Goal: Find specific page/section: Find specific page/section

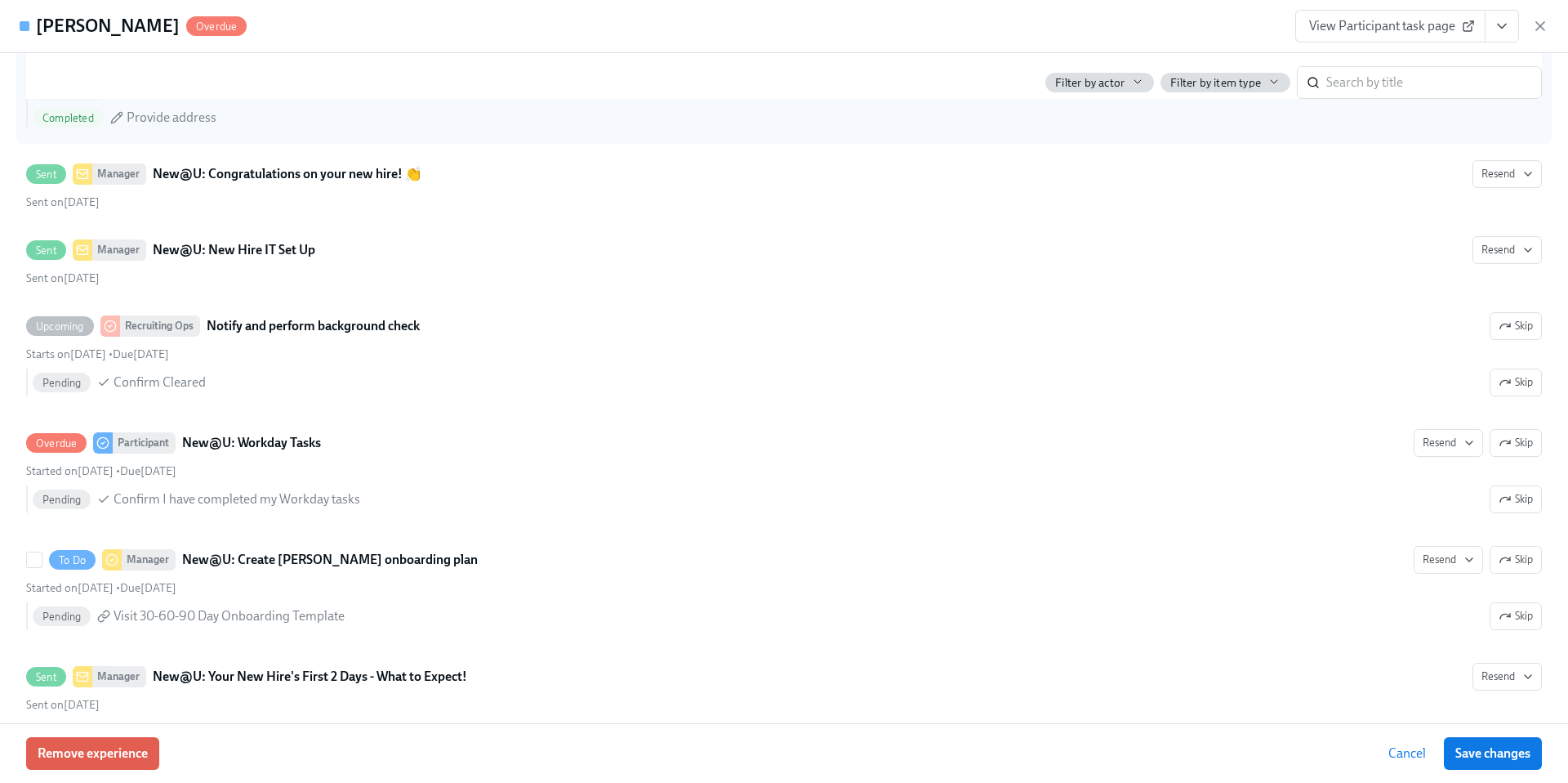
scroll to position [966, 0]
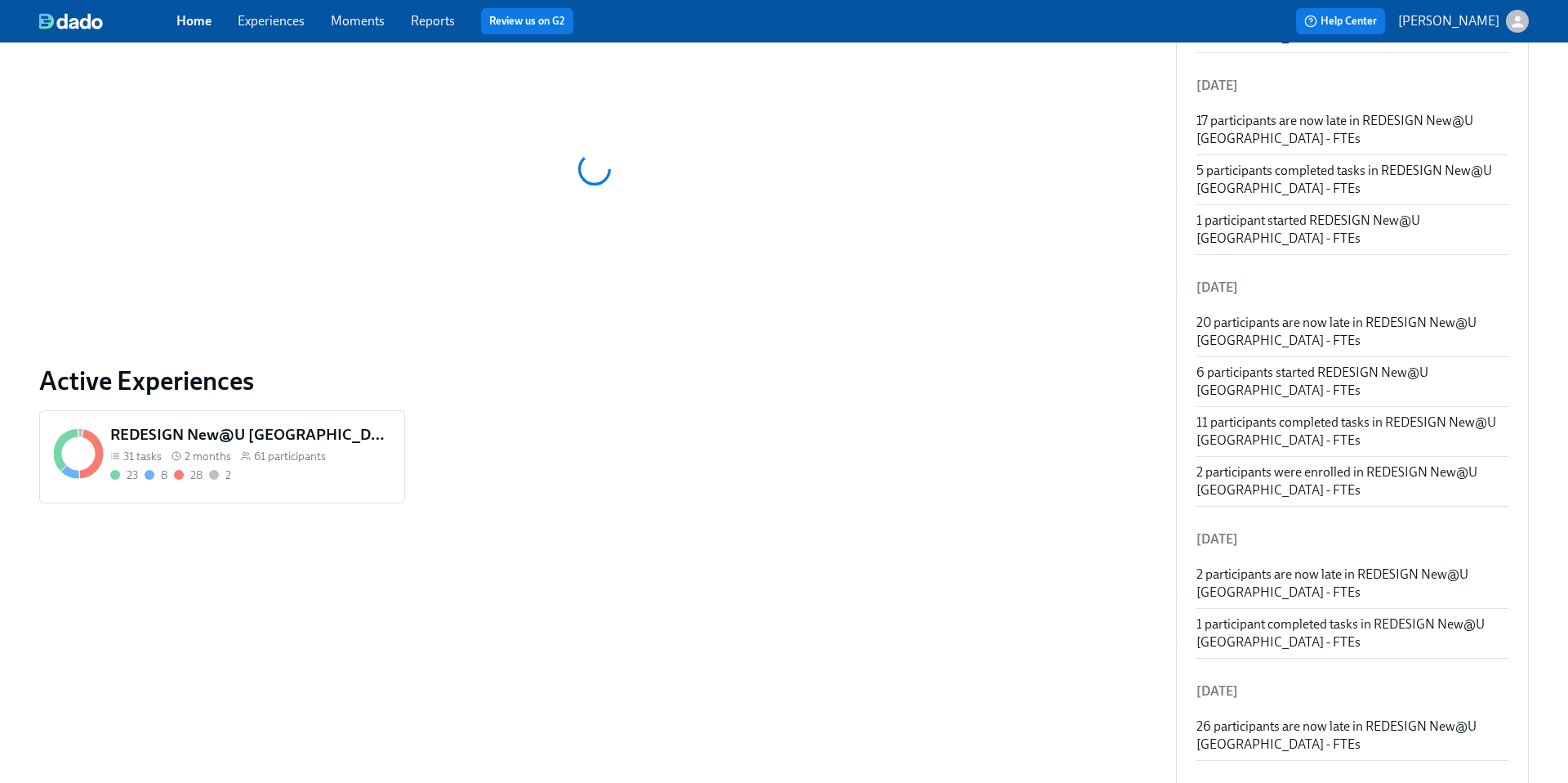
scroll to position [419, 0]
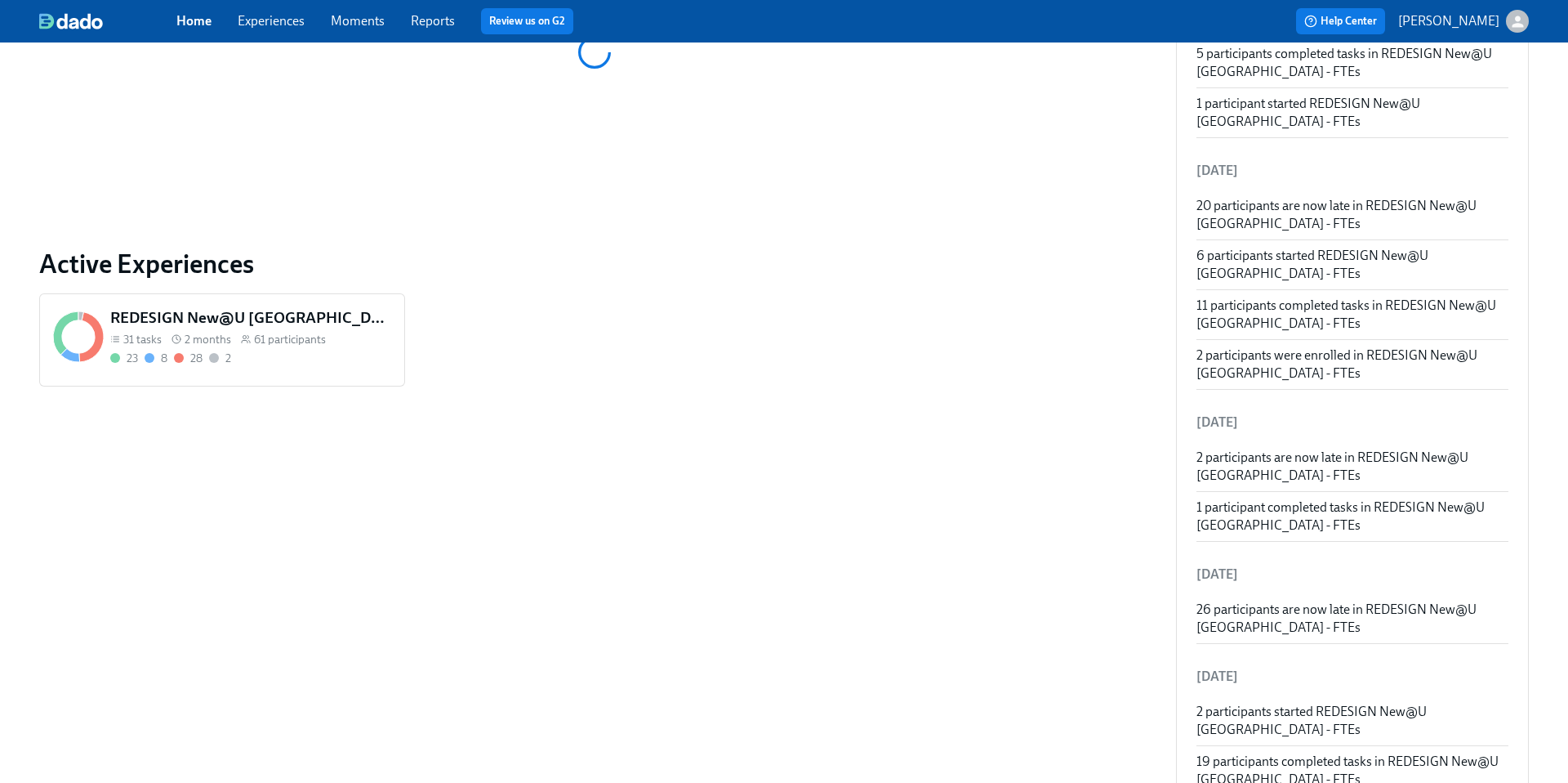
click at [286, 333] on span "61 participants" at bounding box center [289, 339] width 72 height 15
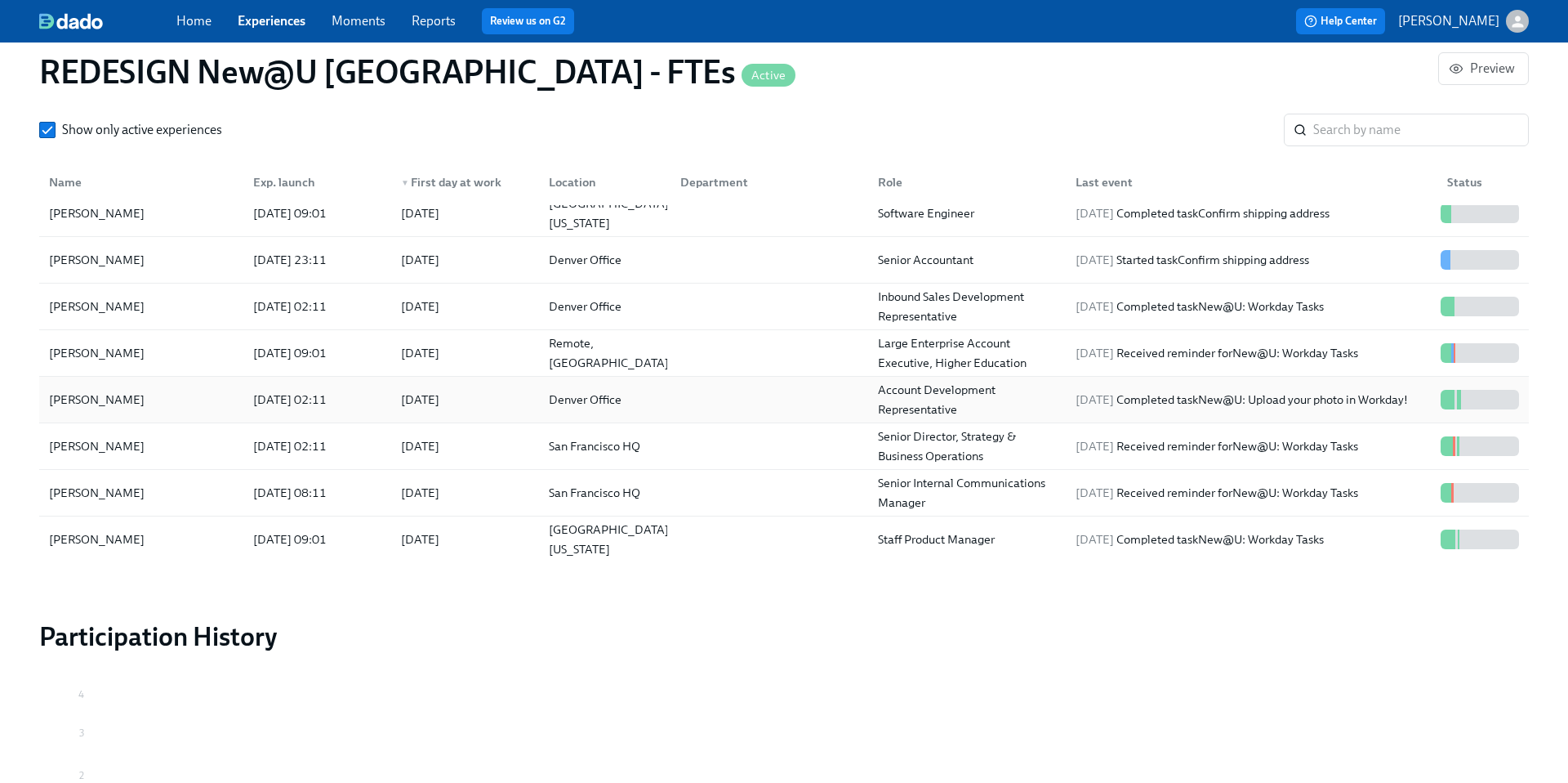
scroll to position [297, 0]
click at [156, 402] on div "[PERSON_NAME]" at bounding box center [141, 397] width 198 height 33
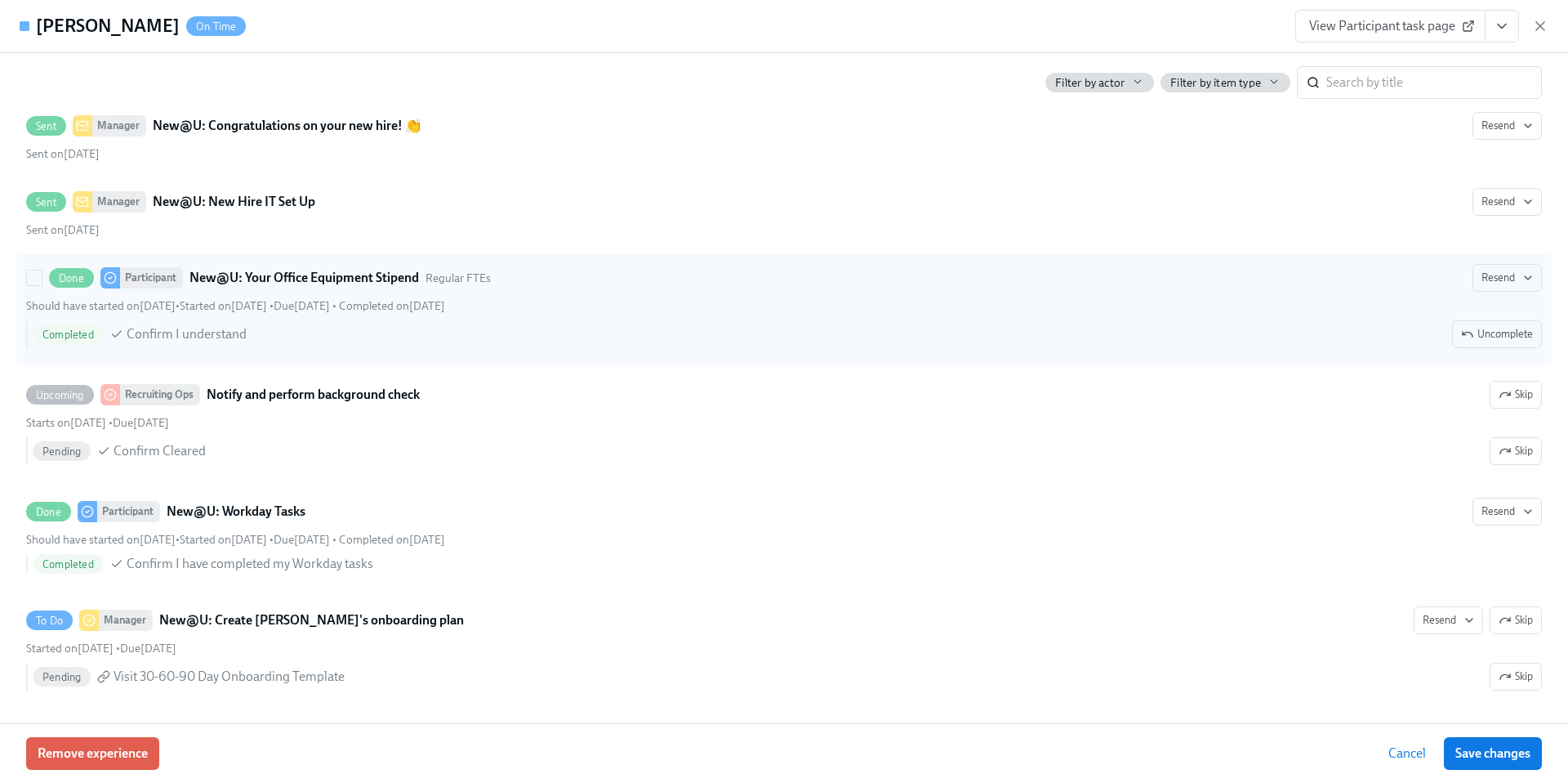
scroll to position [987, 0]
